Goal: Communication & Community: Answer question/provide support

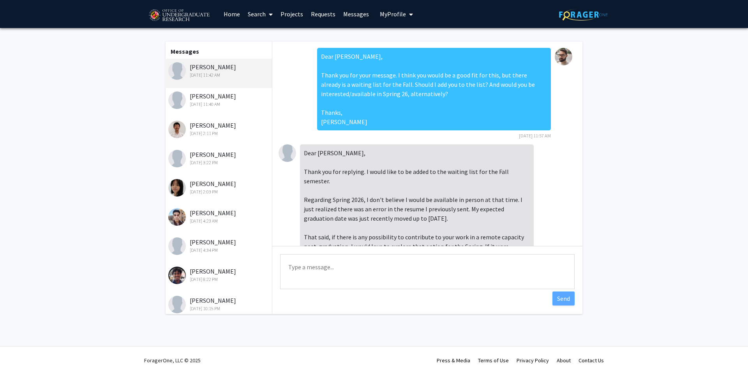
scroll to position [260, 0]
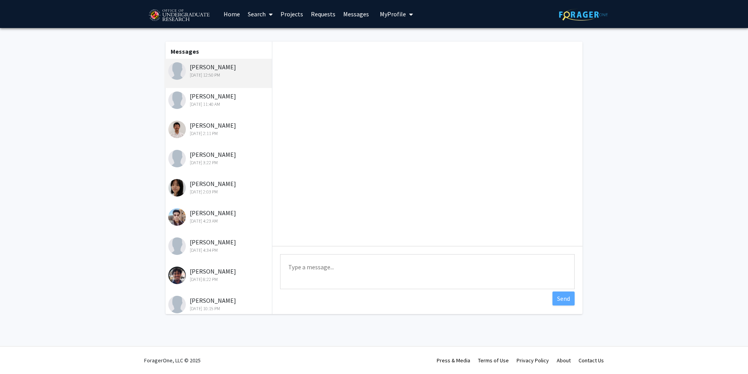
scroll to position [431, 0]
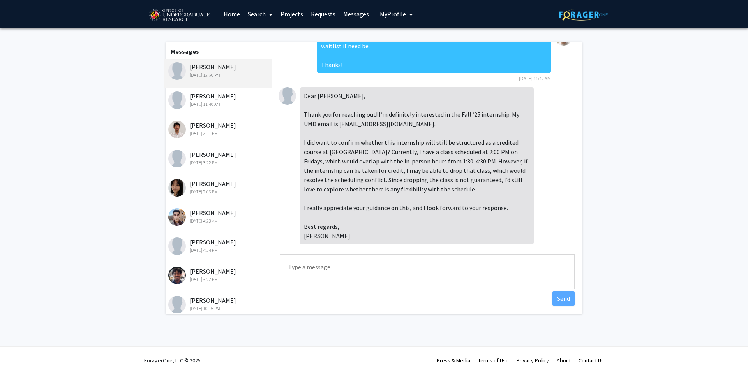
click at [333, 270] on textarea "Type a message" at bounding box center [427, 271] width 294 height 35
drag, startPoint x: 324, startPoint y: 106, endPoint x: 391, endPoint y: 105, distance: 66.2
click at [391, 105] on div "Dear [PERSON_NAME], Thank you for reaching out! I’m definitely interested in th…" at bounding box center [417, 165] width 234 height 157
copy div "[EMAIL_ADDRESS][DOMAIN_NAME]"
click at [351, 259] on textarea "Type a message" at bounding box center [427, 271] width 294 height 35
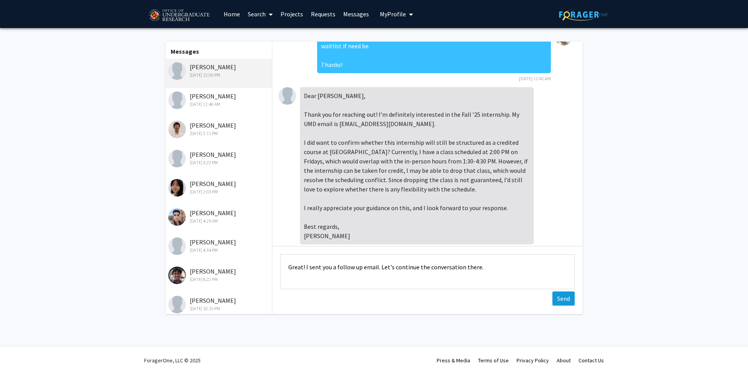
type textarea "Great! I sent you a follow up email. Let's continue the conversation there."
click at [552, 298] on button "Send" at bounding box center [563, 299] width 22 height 14
